Goal: Transaction & Acquisition: Purchase product/service

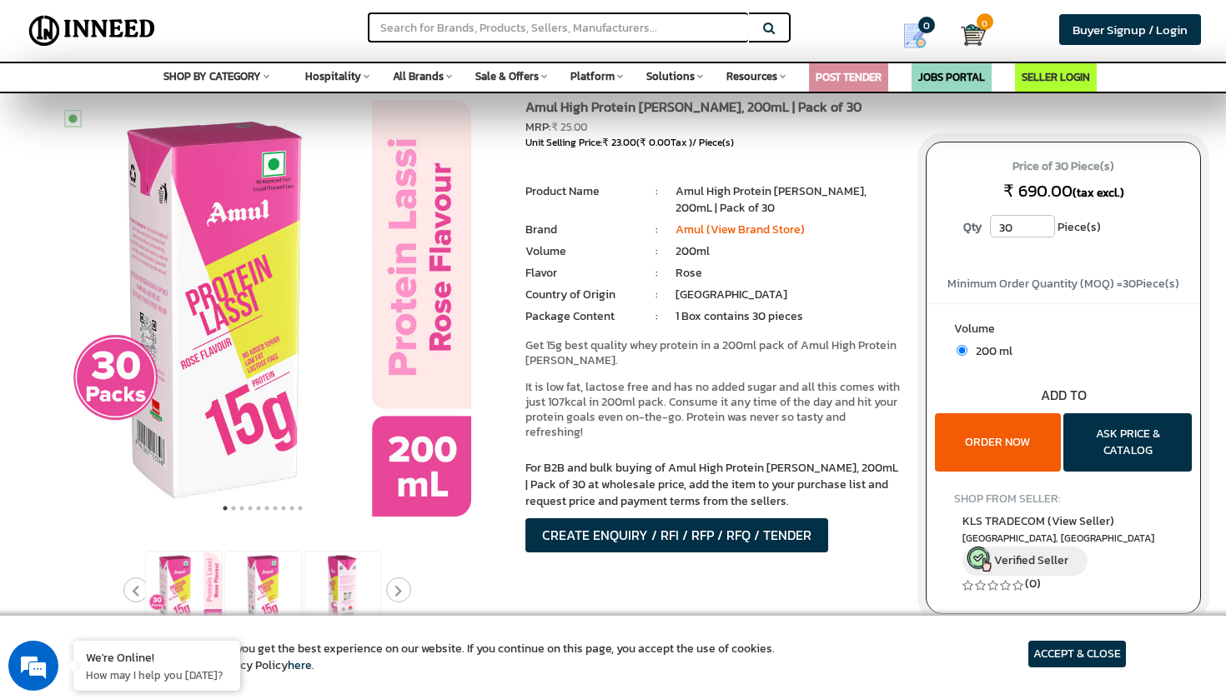
scroll to position [38, 0]
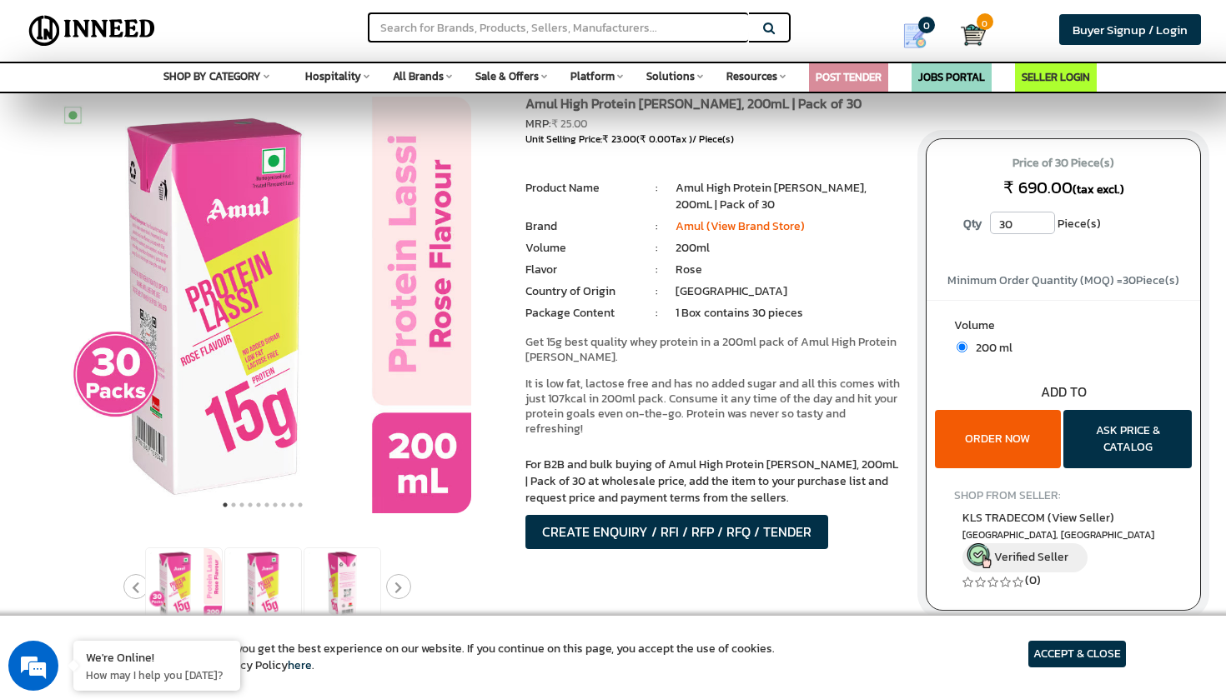
click at [996, 436] on button "ORDER NOW" at bounding box center [998, 439] width 126 height 58
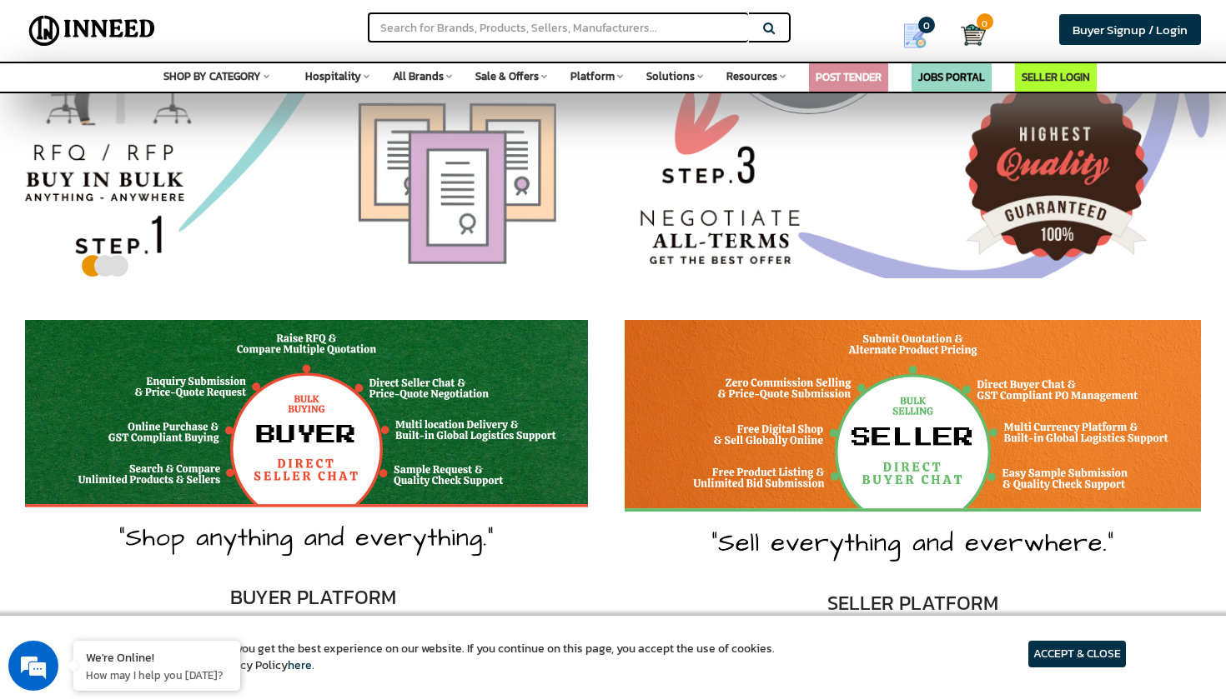
scroll to position [490, 0]
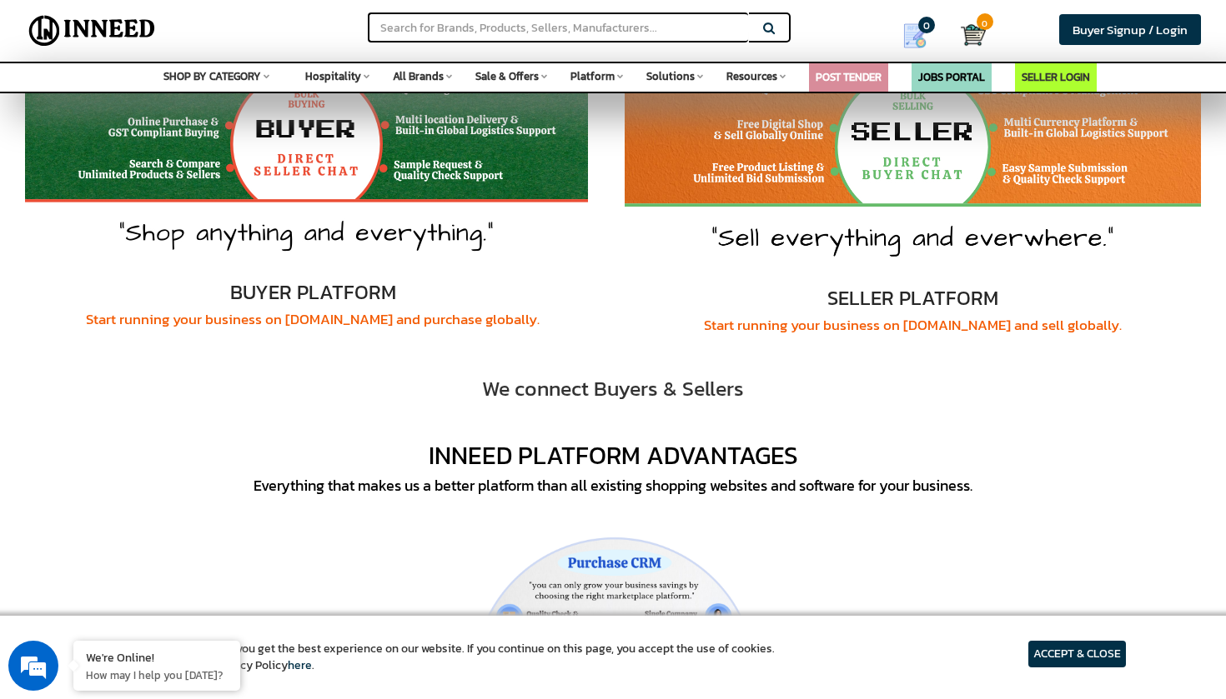
click at [1095, 664] on article "ACCEPT & CLOSE" at bounding box center [1077, 654] width 98 height 27
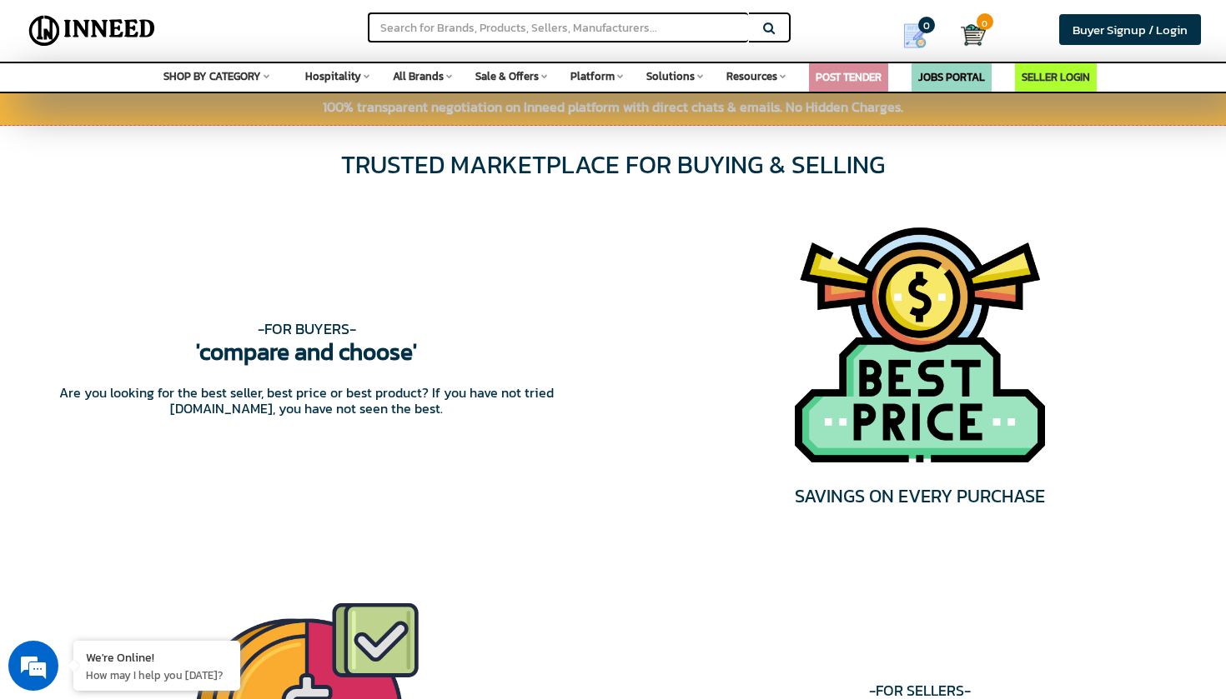
scroll to position [1769, 0]
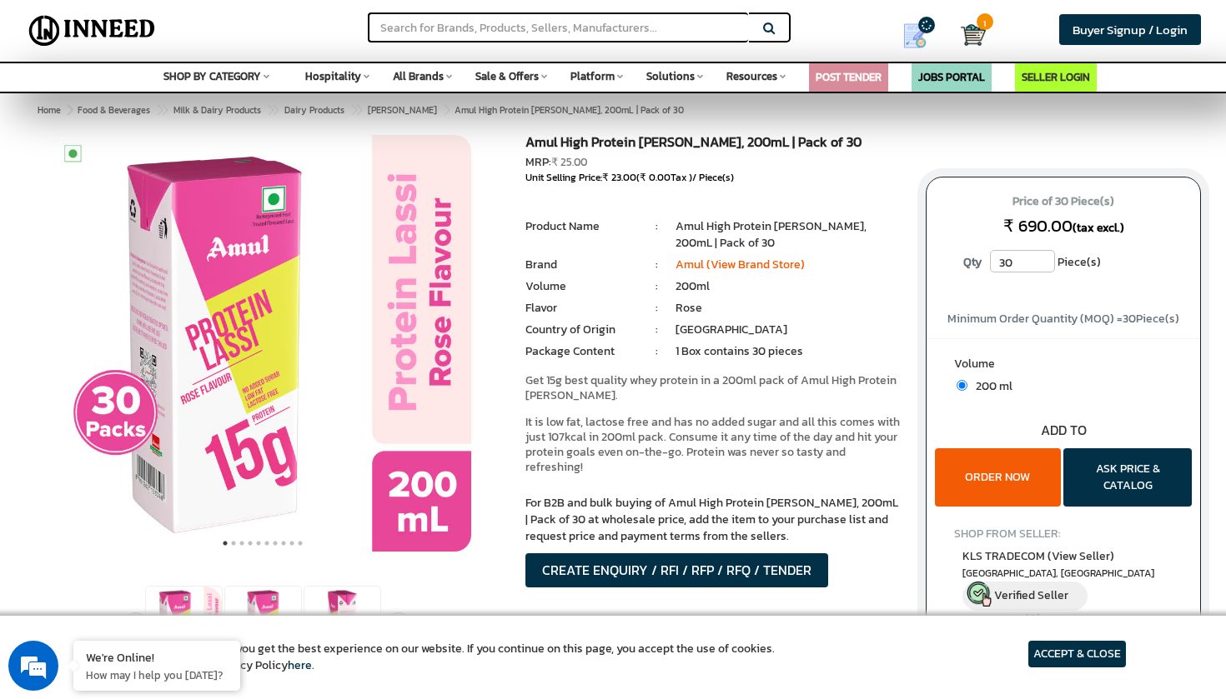
click at [997, 469] on button "ORDER NOW" at bounding box center [998, 478] width 126 height 58
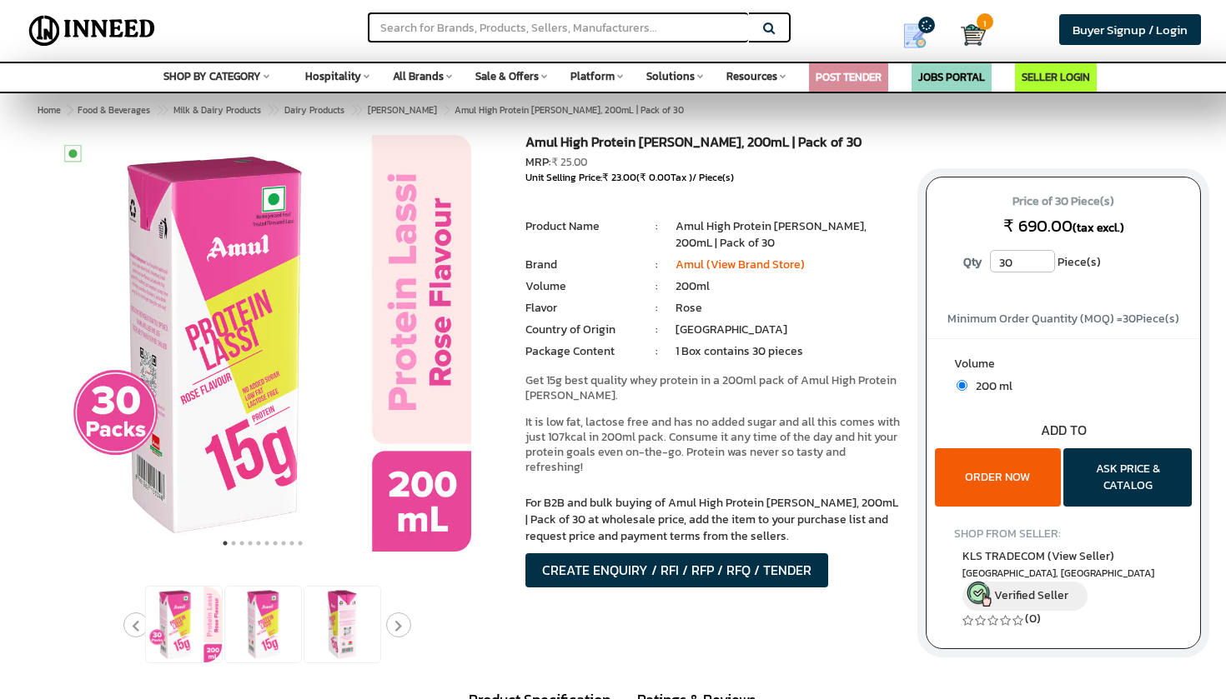
click at [979, 474] on button "ORDER NOW" at bounding box center [998, 478] width 126 height 58
click at [1045, 258] on input "31" at bounding box center [1022, 261] width 65 height 23
type input "30"
click at [1045, 269] on input "30" at bounding box center [1022, 261] width 65 height 23
click at [1020, 465] on button "ORDER NOW" at bounding box center [998, 478] width 126 height 58
